Goal: Transaction & Acquisition: Download file/media

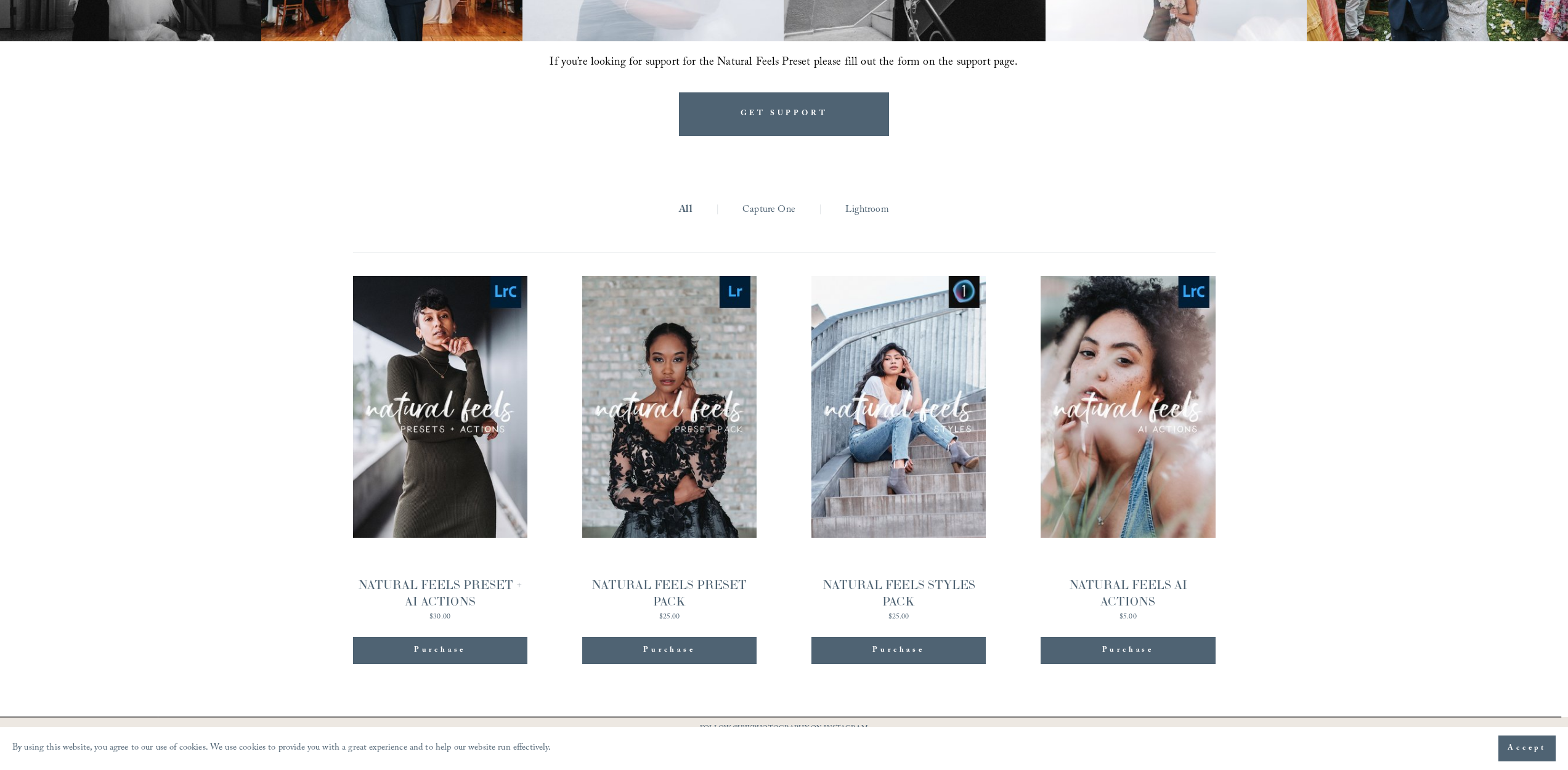
scroll to position [1389, 0]
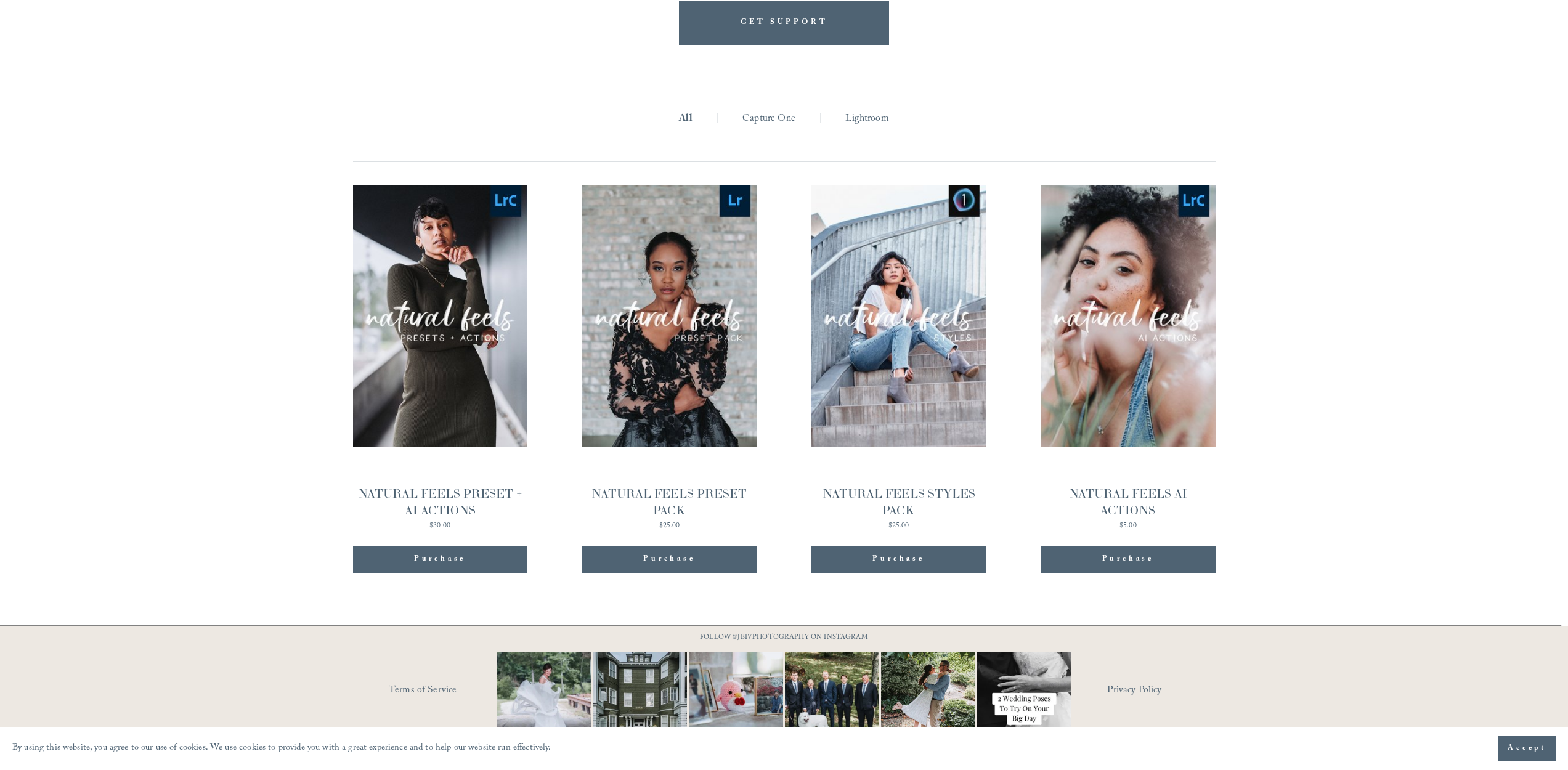
click at [1146, 546] on button "Purchase Added!" at bounding box center [1128, 559] width 174 height 27
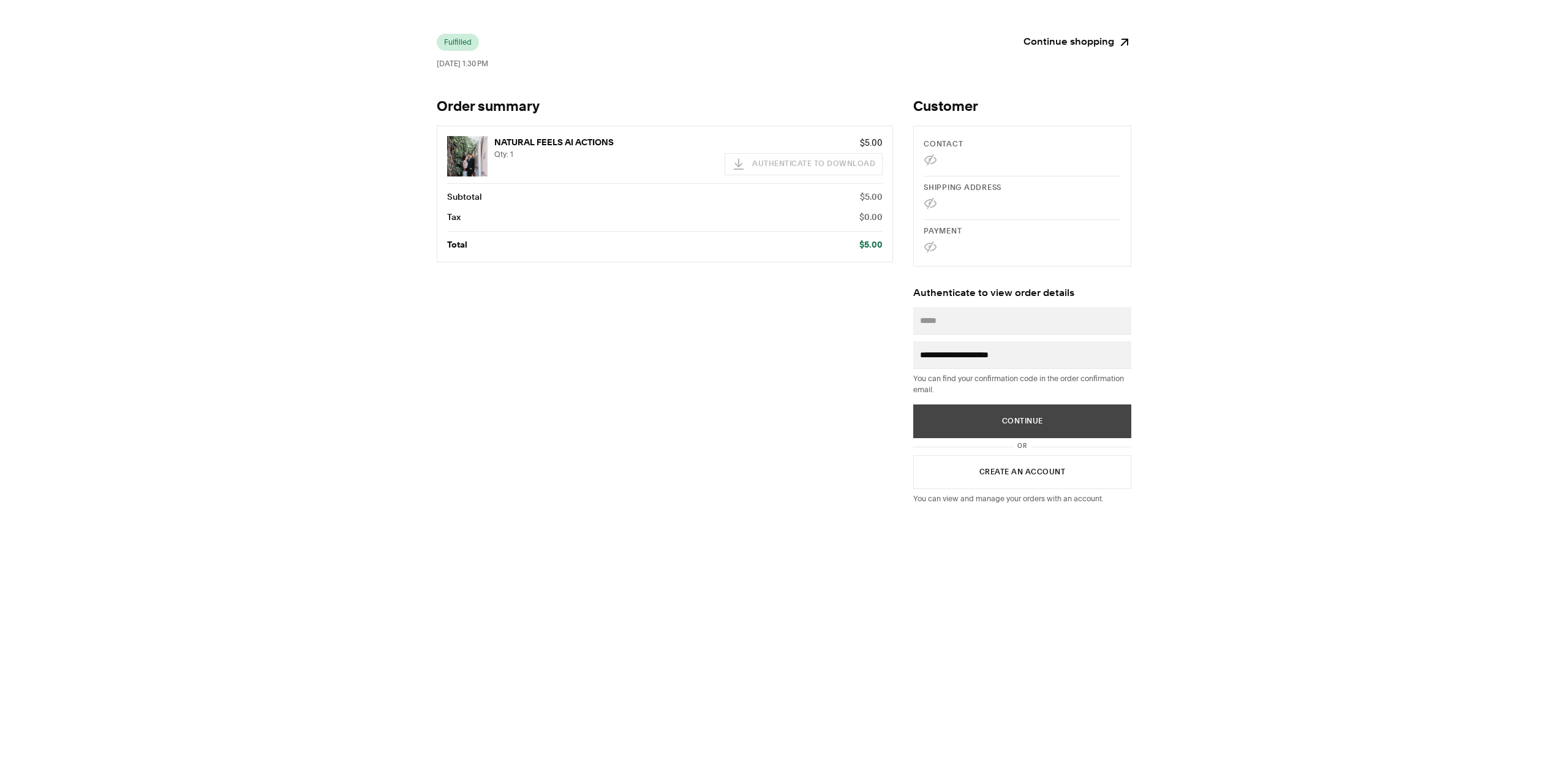
click at [1007, 424] on button "Continue" at bounding box center [1022, 422] width 218 height 34
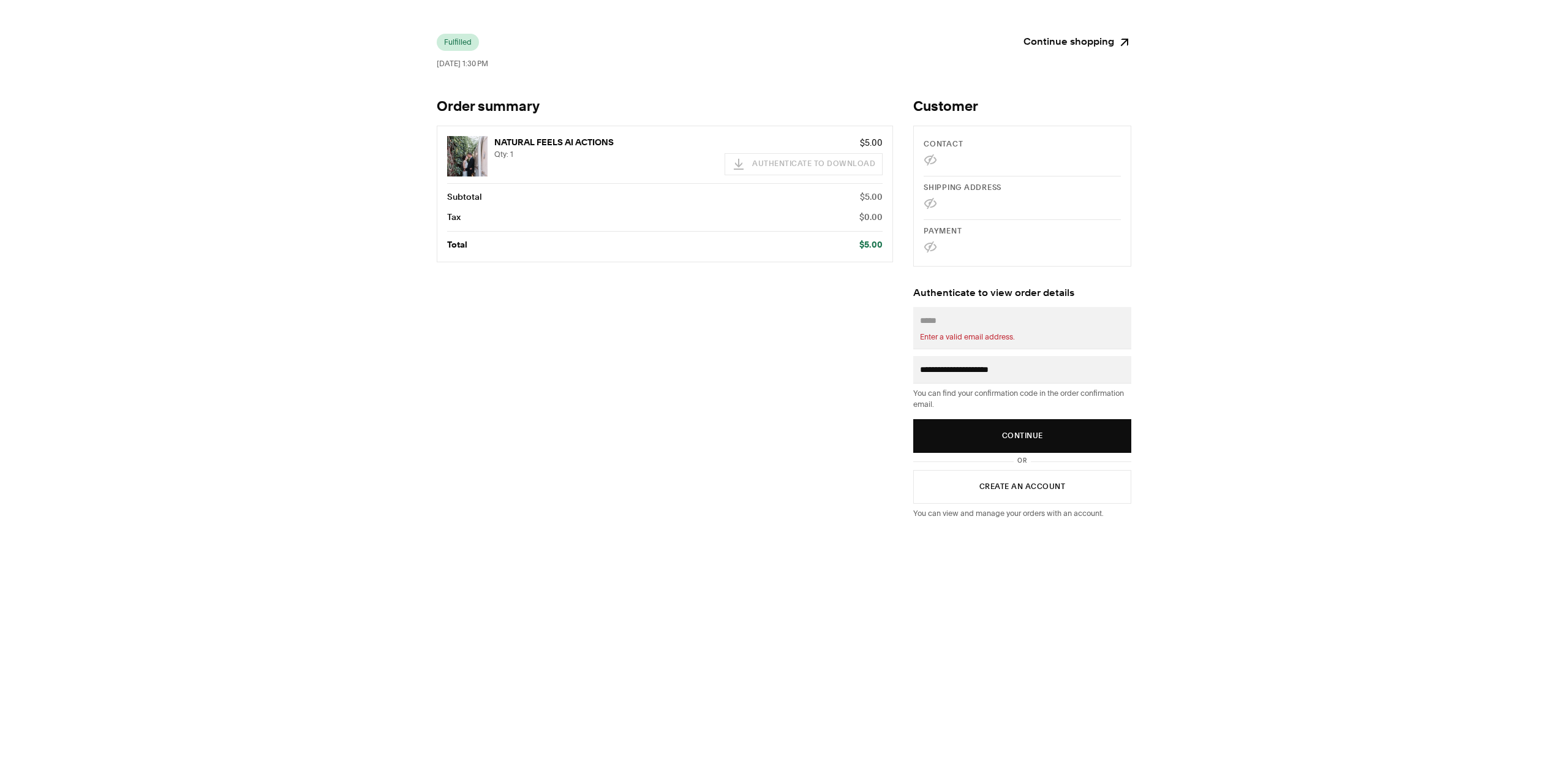
click at [972, 325] on input "Email" at bounding box center [1022, 320] width 205 height 13
click at [978, 330] on div "Enter a valid email address." at bounding box center [1022, 335] width 205 height 15
click at [990, 328] on div "Enter a valid email address." at bounding box center [1022, 335] width 205 height 15
click at [972, 322] on input "Email" at bounding box center [1022, 320] width 205 height 13
type input "*"
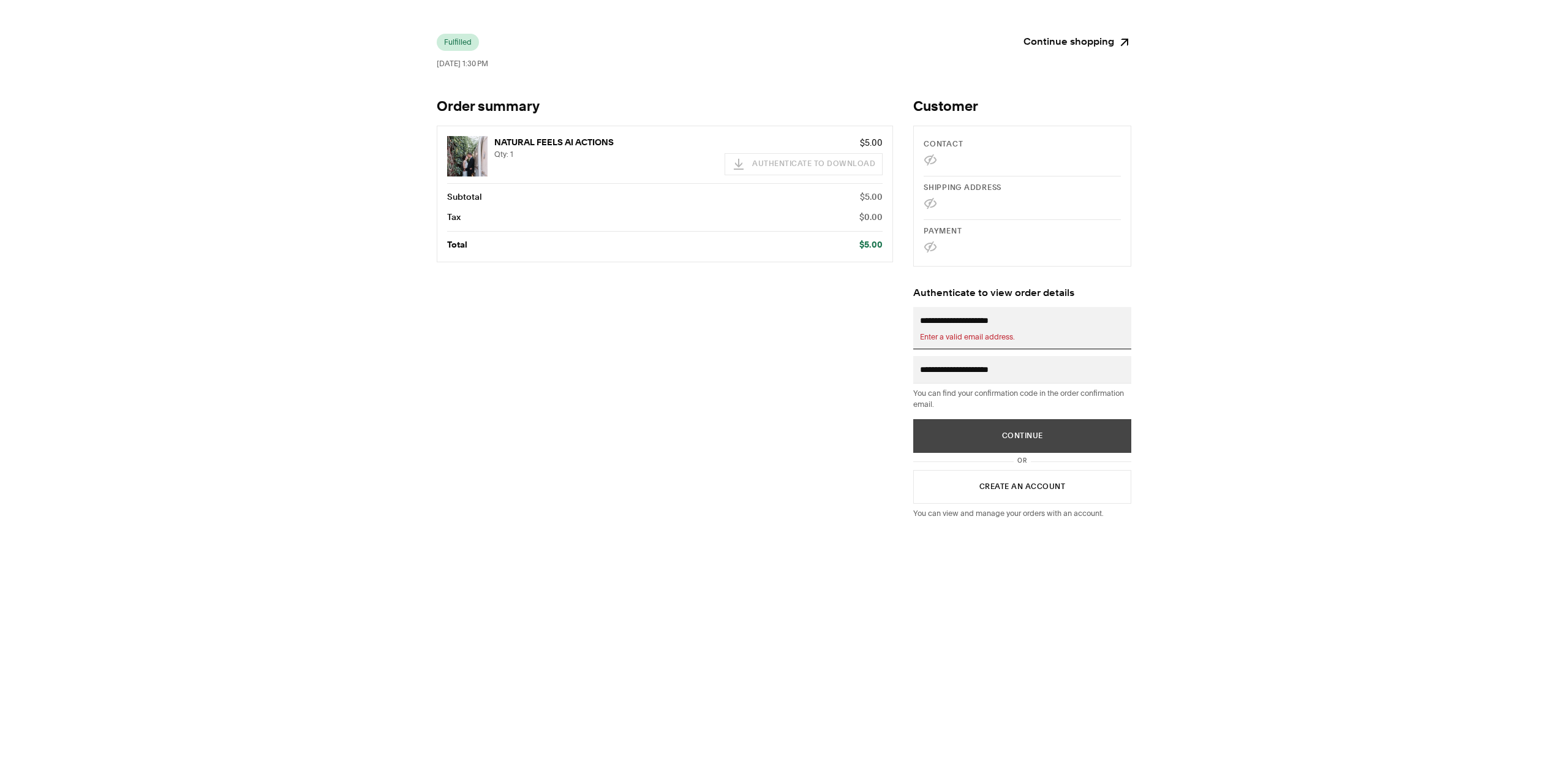
type input "**********"
click at [1117, 447] on button "Continue" at bounding box center [1022, 436] width 218 height 34
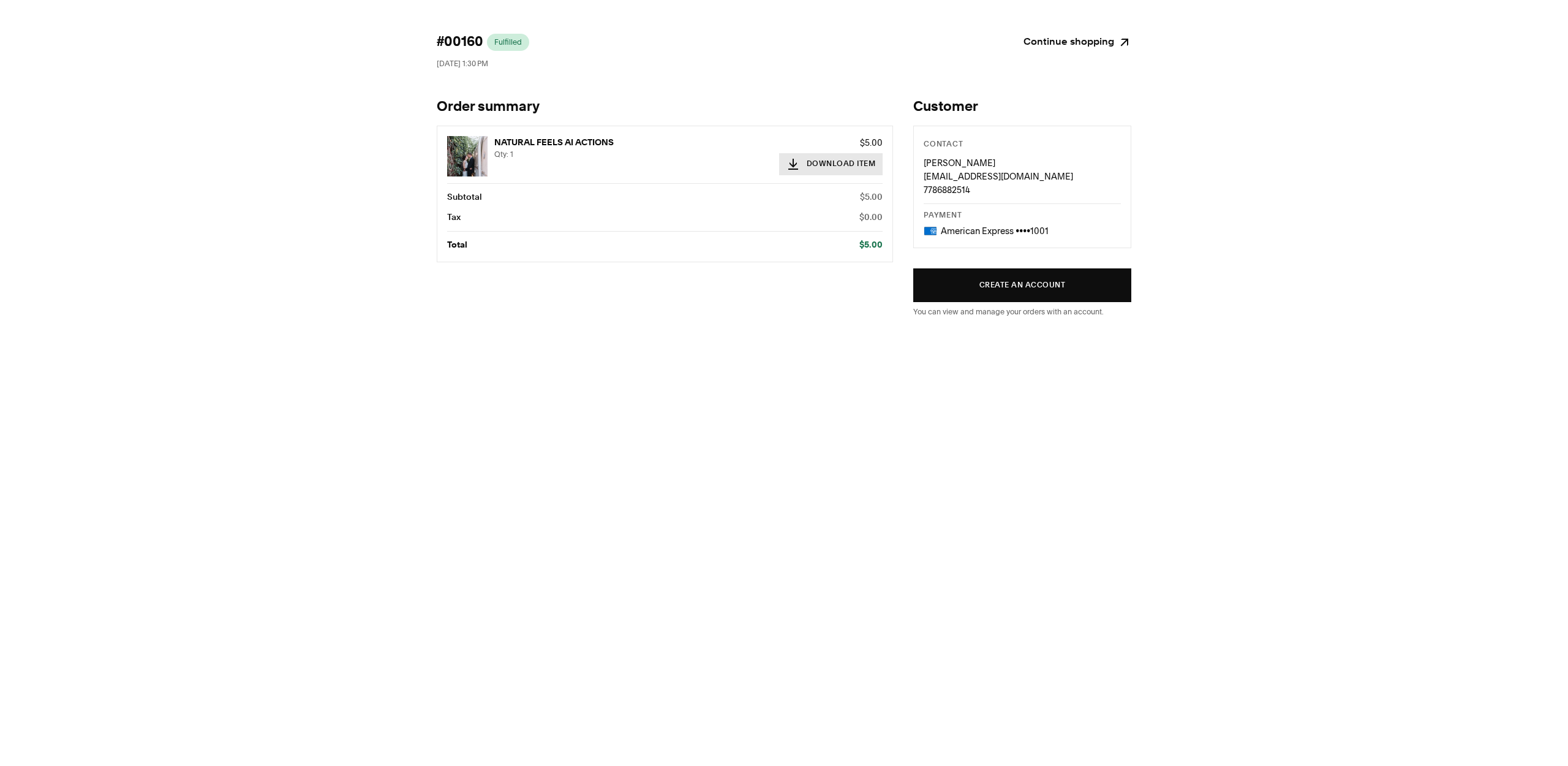
click at [809, 164] on button "Download Item" at bounding box center [832, 165] width 104 height 22
